Goal: Check status: Check status

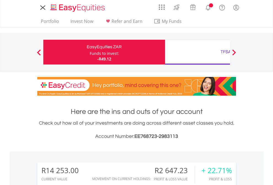
scroll to position [53, 87]
click at [90, 52] on div "Funds to invest:" at bounding box center [104, 54] width 29 height 6
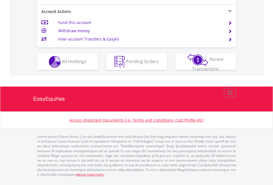
scroll to position [540, 0]
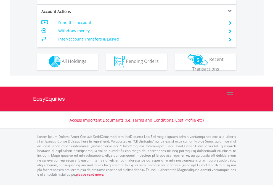
scroll to position [516, 0]
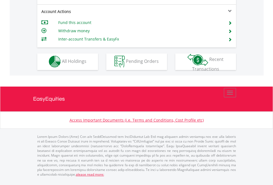
scroll to position [516, 0]
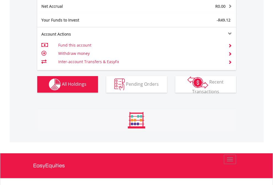
scroll to position [53, 87]
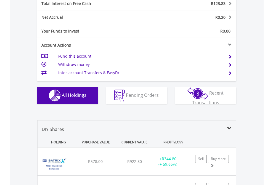
scroll to position [636, 0]
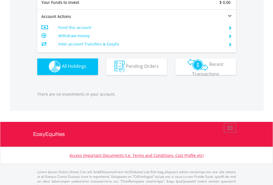
scroll to position [546, 0]
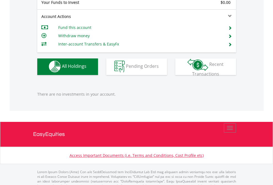
scroll to position [546, 0]
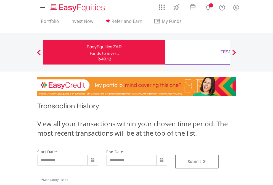
type input "**********"
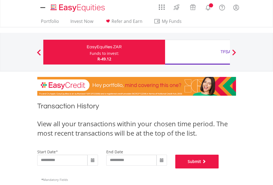
click at [219, 169] on button "Submit" at bounding box center [197, 162] width 44 height 14
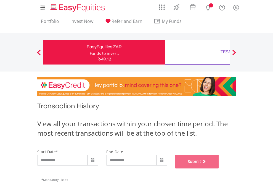
scroll to position [224, 0]
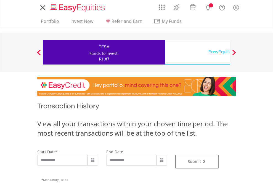
type input "**********"
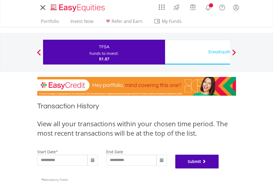
click at [219, 169] on button "Submit" at bounding box center [197, 162] width 44 height 14
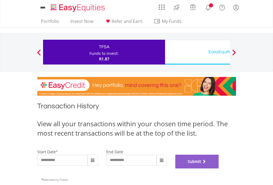
scroll to position [224, 0]
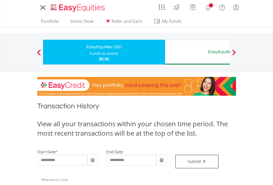
type input "**********"
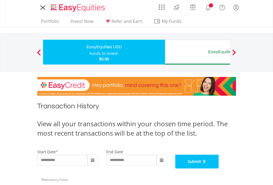
click at [219, 169] on button "Submit" at bounding box center [197, 162] width 44 height 14
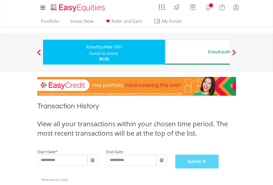
scroll to position [224, 0]
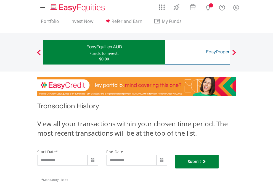
click at [219, 169] on button "Submit" at bounding box center [197, 162] width 44 height 14
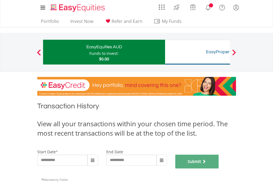
scroll to position [224, 0]
